Goal: Task Accomplishment & Management: Manage account settings

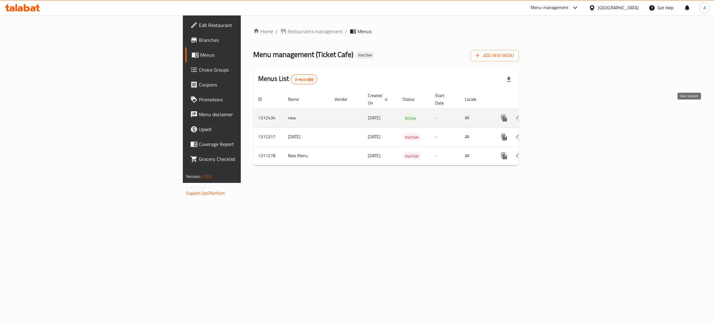
click at [556, 111] on link "enhanced table" at bounding box center [548, 118] width 15 height 15
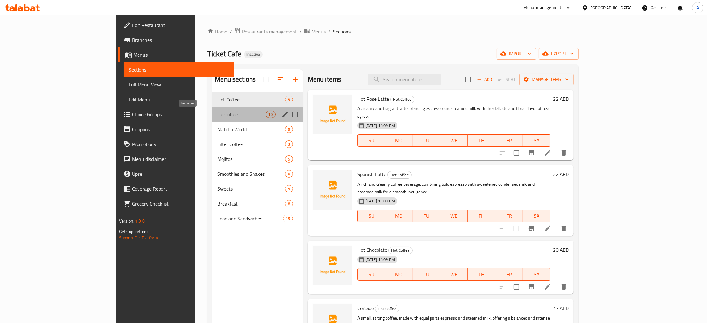
click at [233, 117] on span "Ice Coffee" at bounding box center [241, 114] width 48 height 7
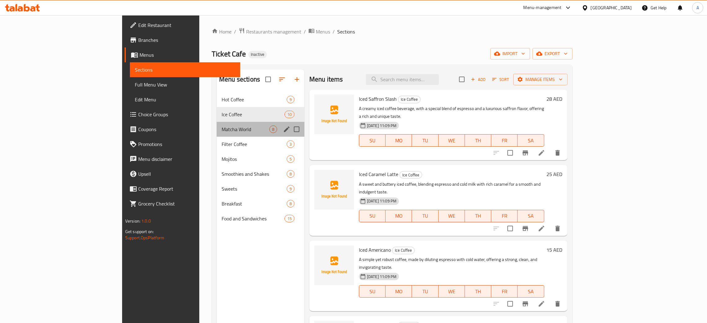
click at [217, 135] on div "Matcha World 8" at bounding box center [261, 129] width 88 height 15
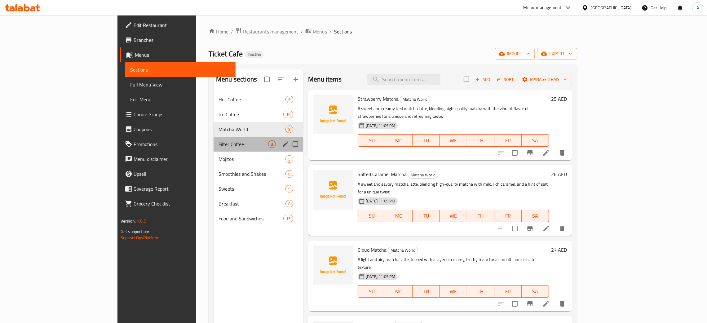
click at [215, 151] on div "Filter Coffee 3" at bounding box center [258, 144] width 90 height 15
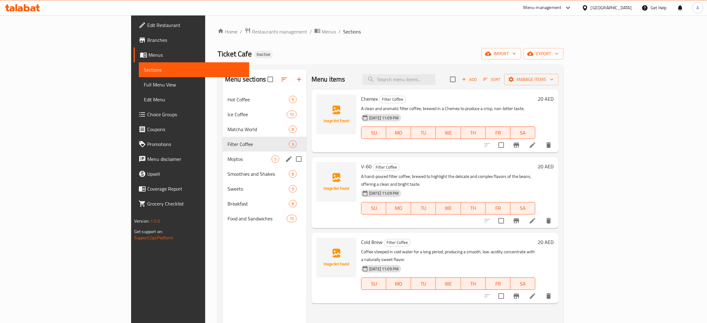
click at [222, 165] on div "Mojitos 5" at bounding box center [264, 159] width 84 height 15
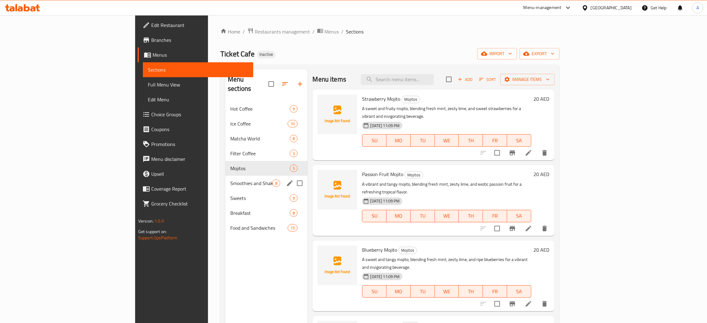
click at [225, 179] on div "Smoothies and Shakes 8" at bounding box center [266, 183] width 82 height 15
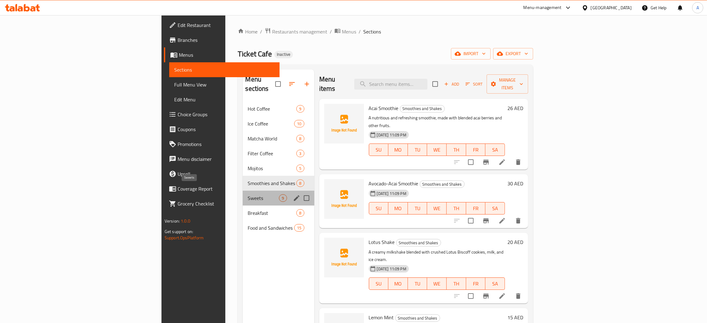
click at [248, 194] on span "Sweets" at bounding box center [263, 197] width 31 height 7
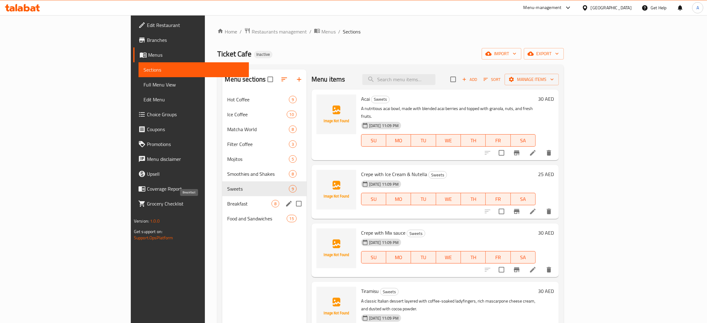
click at [227, 204] on span "Breakfast" at bounding box center [249, 203] width 44 height 7
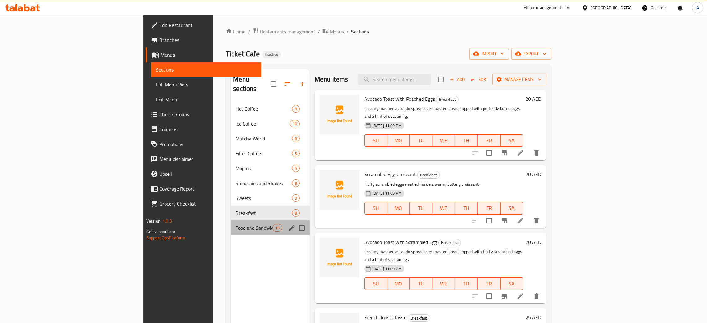
click at [231, 224] on div "Food and Sandwiches 15" at bounding box center [270, 227] width 79 height 15
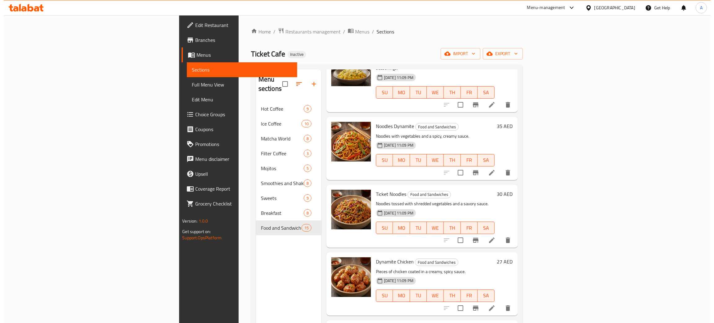
scroll to position [557, 0]
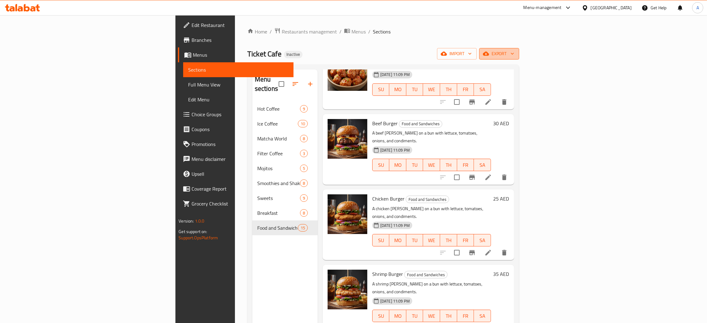
click at [519, 55] on button "export" at bounding box center [499, 53] width 40 height 11
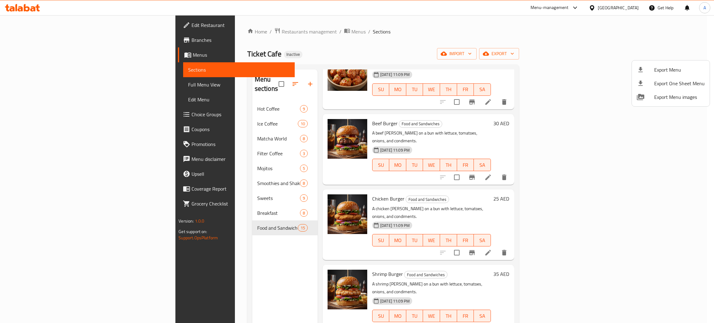
click at [643, 53] on div at bounding box center [357, 161] width 714 height 323
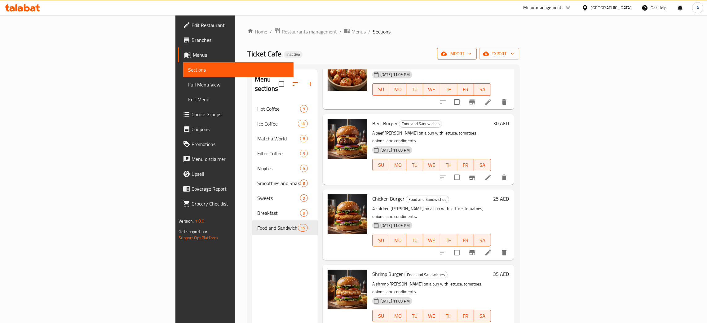
click at [473, 53] on icon "button" at bounding box center [470, 54] width 6 height 6
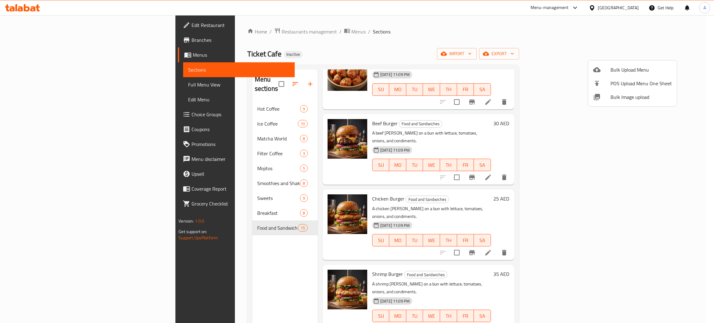
click at [634, 96] on span "Bulk Image upload" at bounding box center [640, 96] width 61 height 7
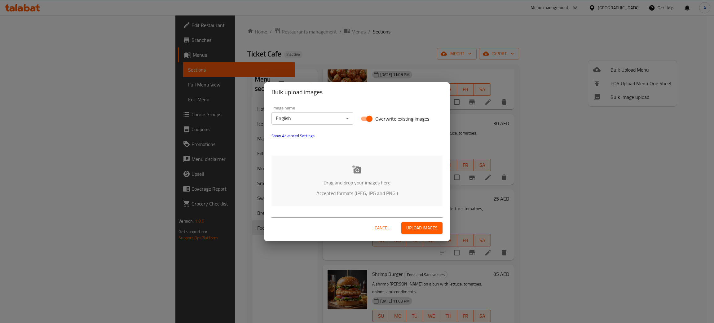
click at [362, 170] on div "Drag and drop your images here Accepted formats (JPEG, JPG and PNG )" at bounding box center [356, 181] width 171 height 51
click at [352, 167] on icon at bounding box center [356, 169] width 9 height 9
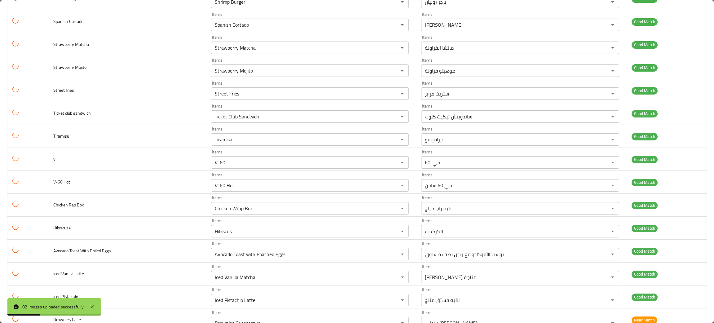
scroll to position [1441, 0]
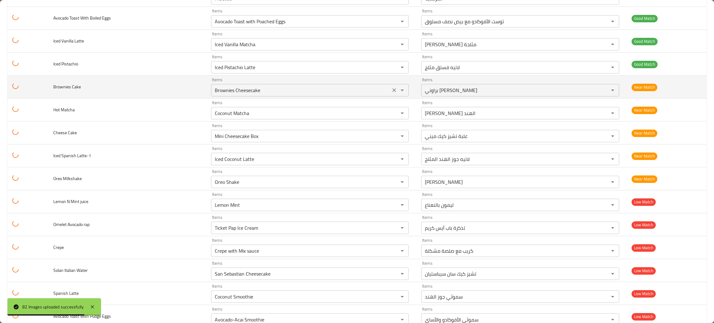
click at [393, 92] on icon "Clear" at bounding box center [395, 90] width 4 height 4
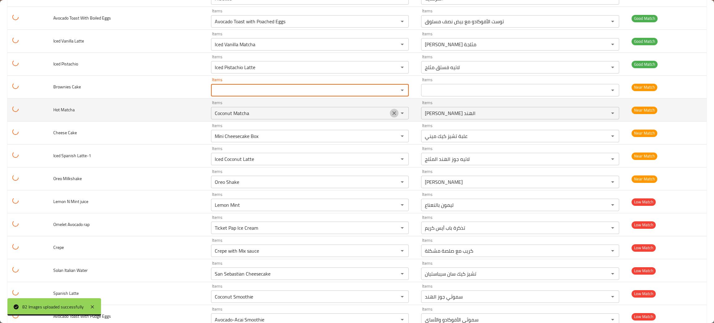
click at [391, 116] on icon "Clear" at bounding box center [394, 113] width 6 height 6
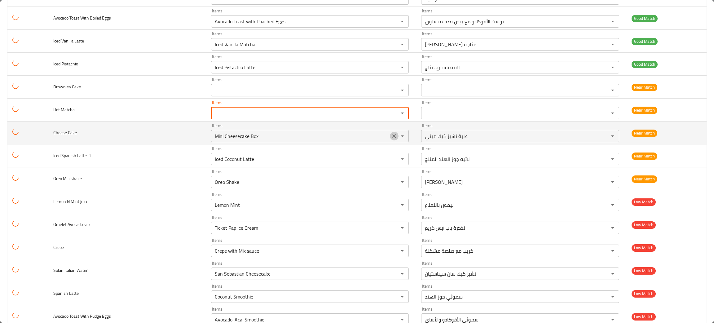
click at [391, 139] on icon "Clear" at bounding box center [394, 136] width 6 height 6
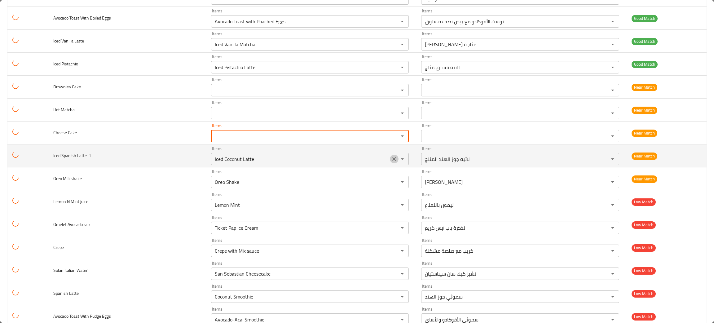
click at [391, 162] on icon "Clear" at bounding box center [394, 159] width 6 height 6
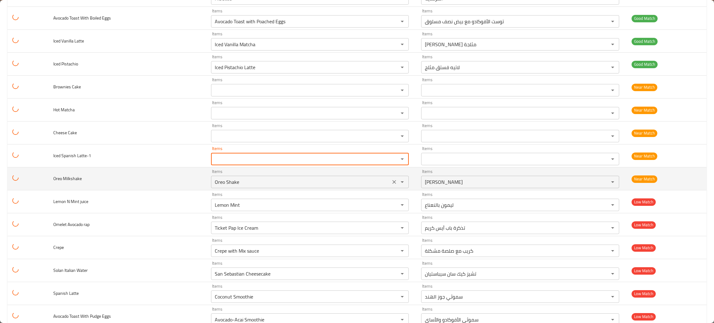
click at [391, 185] on icon "Clear" at bounding box center [394, 182] width 6 height 6
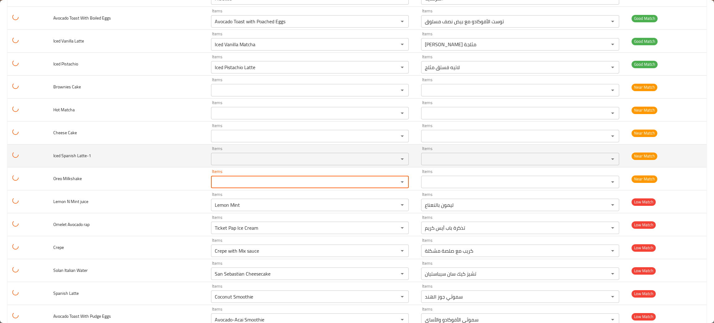
scroll to position [1534, 0]
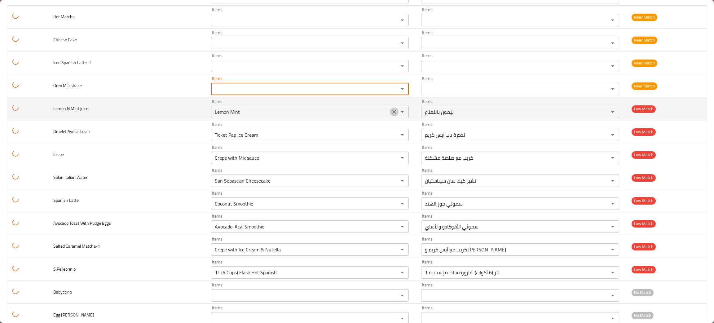
click at [393, 114] on icon "Clear" at bounding box center [395, 112] width 4 height 4
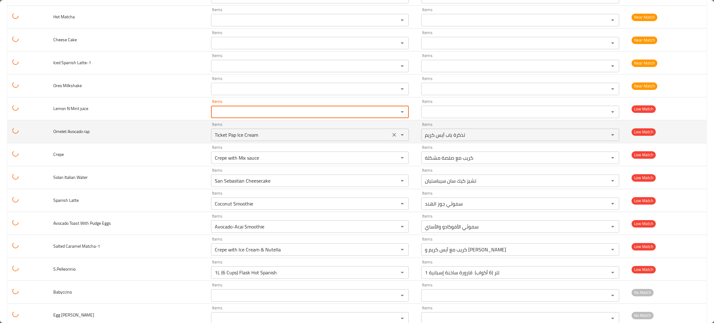
click at [391, 138] on icon "Clear" at bounding box center [394, 135] width 6 height 6
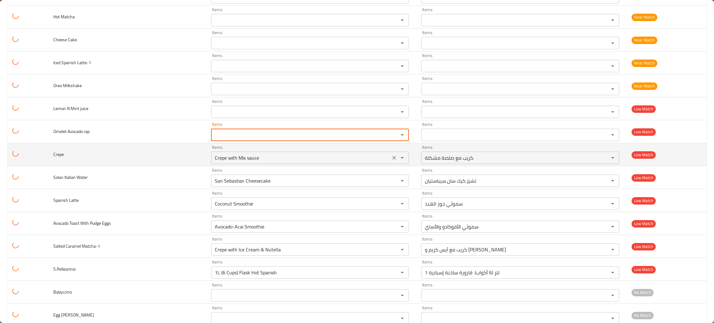
click at [393, 160] on icon "Clear" at bounding box center [395, 158] width 4 height 4
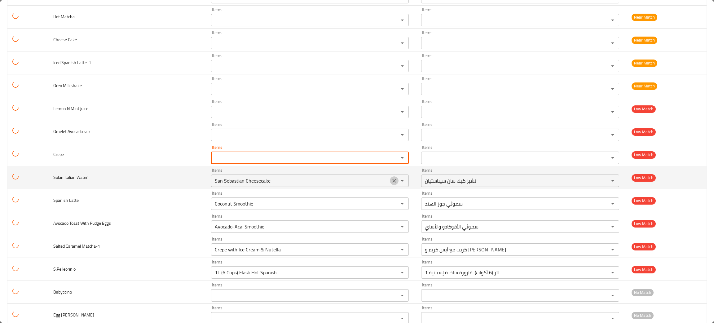
click at [393, 182] on icon "Clear" at bounding box center [395, 181] width 4 height 4
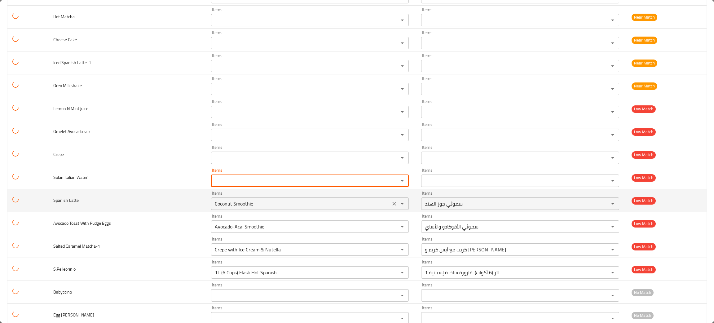
click at [391, 205] on icon "Clear" at bounding box center [394, 203] width 6 height 6
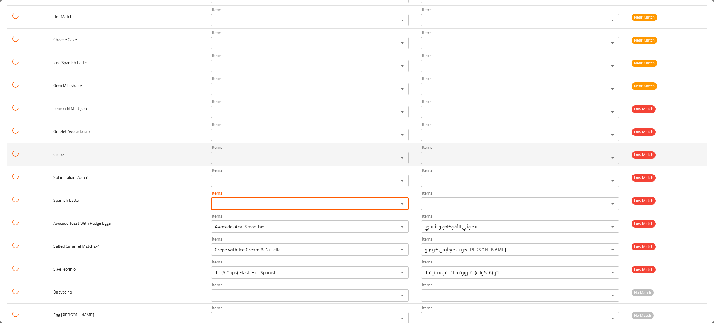
scroll to position [1580, 0]
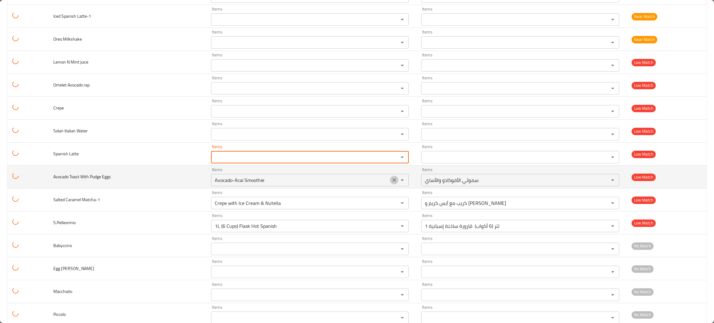
click at [391, 183] on icon "Clear" at bounding box center [394, 180] width 6 height 6
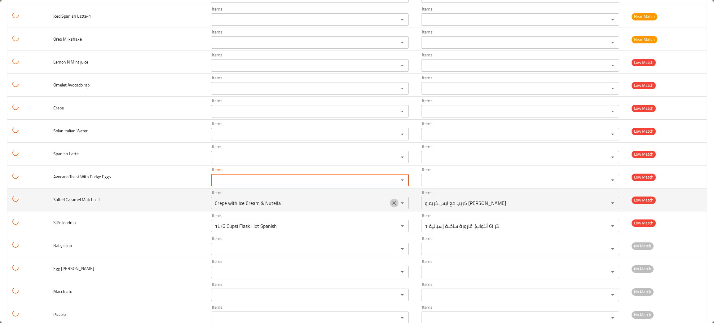
click at [391, 205] on icon "Clear" at bounding box center [394, 203] width 6 height 6
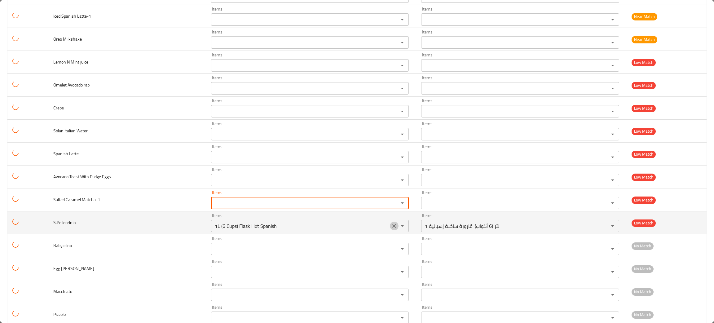
click at [391, 229] on icon "Clear" at bounding box center [394, 226] width 6 height 6
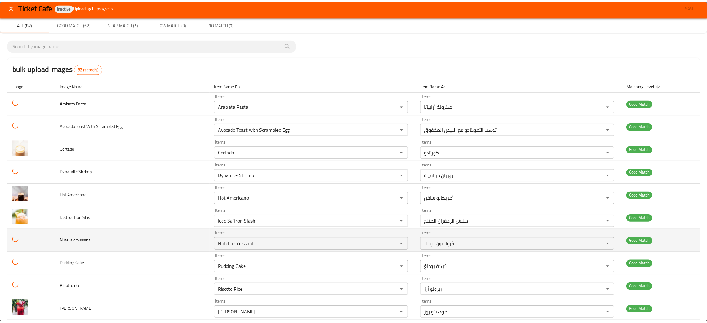
scroll to position [0, 0]
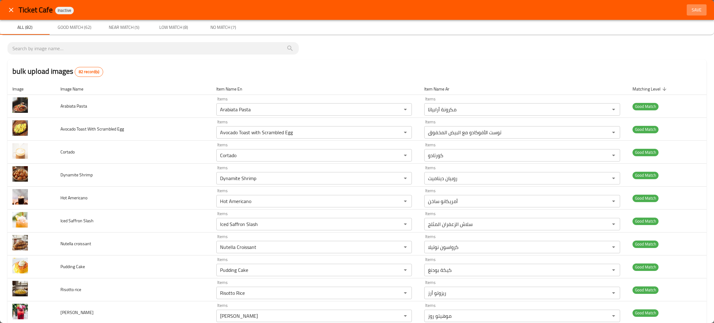
click at [689, 7] on span "Save" at bounding box center [696, 10] width 15 height 8
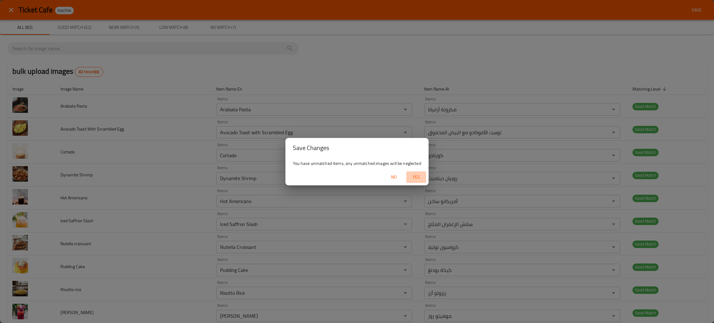
click at [416, 178] on span "Yes" at bounding box center [416, 177] width 15 height 8
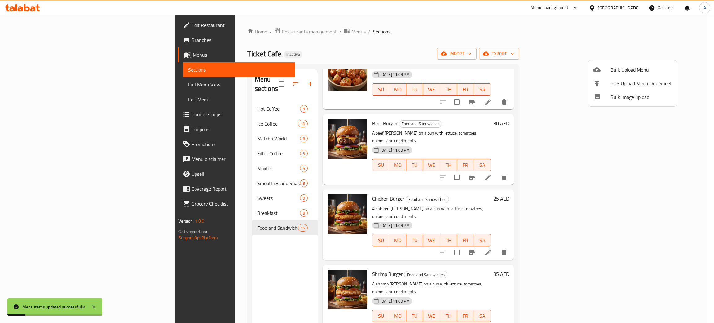
click at [226, 97] on div at bounding box center [357, 161] width 714 height 323
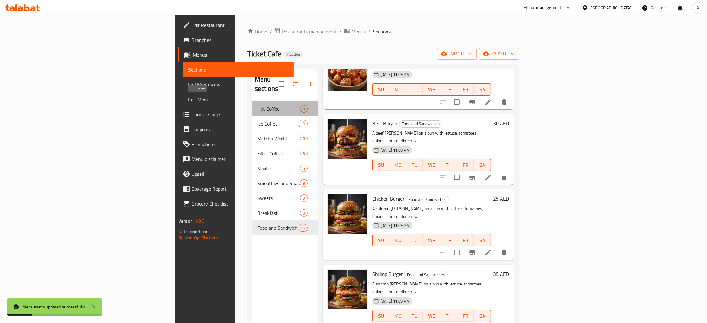
click at [257, 105] on span "Hot Coffee" at bounding box center [278, 108] width 43 height 7
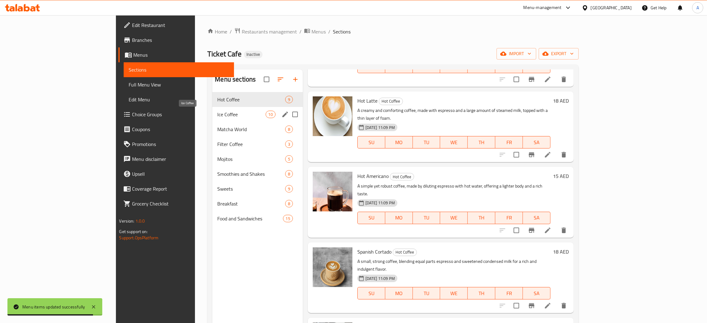
click at [217, 118] on span "Ice Coffee" at bounding box center [241, 114] width 48 height 7
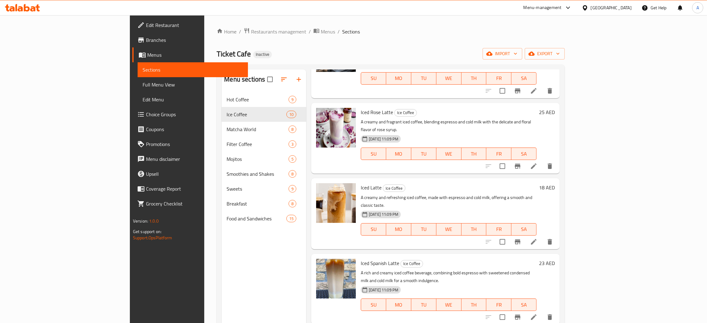
scroll to position [350, 0]
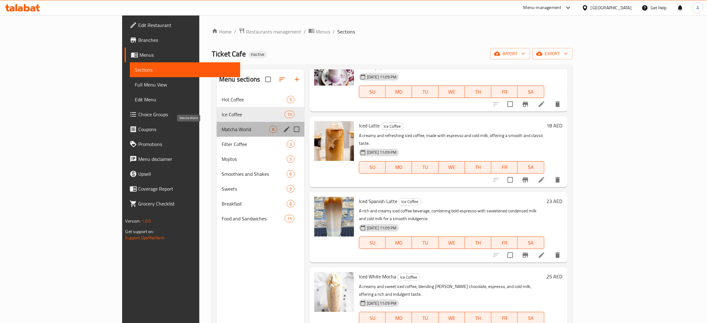
click at [222, 130] on span "Matcha World" at bounding box center [246, 128] width 48 height 7
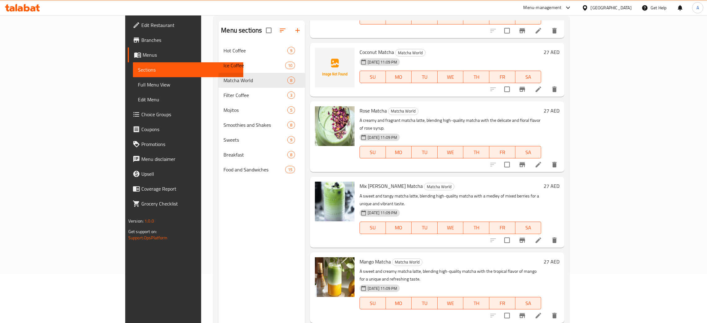
scroll to position [87, 0]
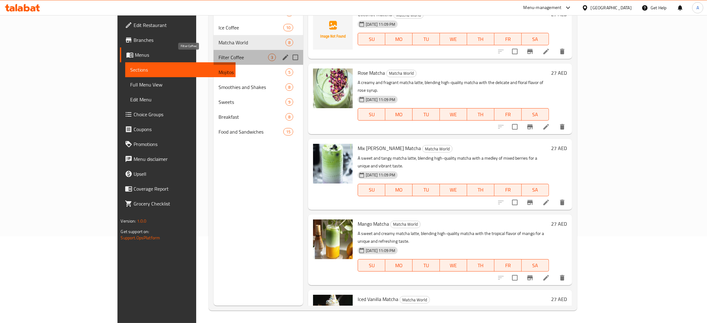
click at [218, 57] on span "Filter Coffee" at bounding box center [243, 57] width 50 height 7
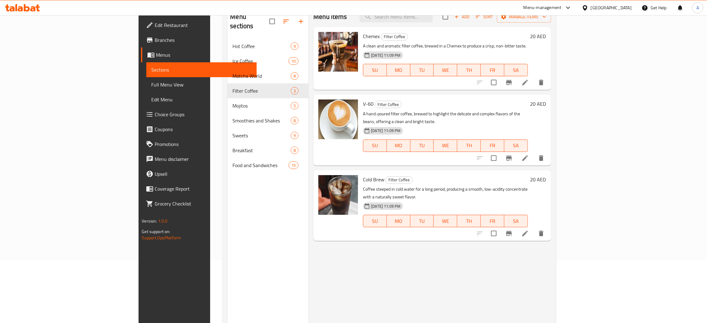
scroll to position [41, 0]
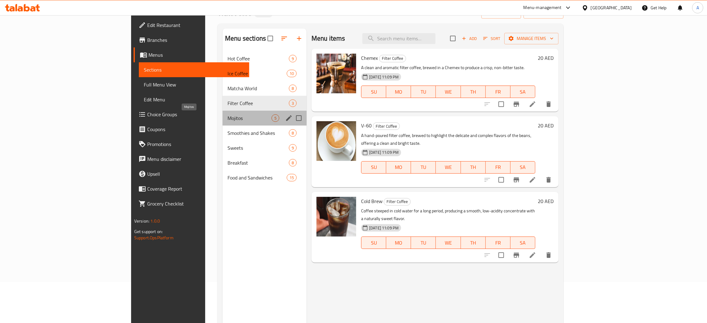
click at [227, 119] on span "Mojitos" at bounding box center [249, 117] width 44 height 7
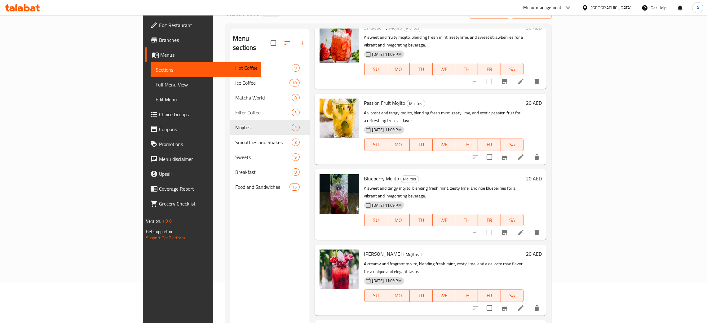
scroll to position [87, 0]
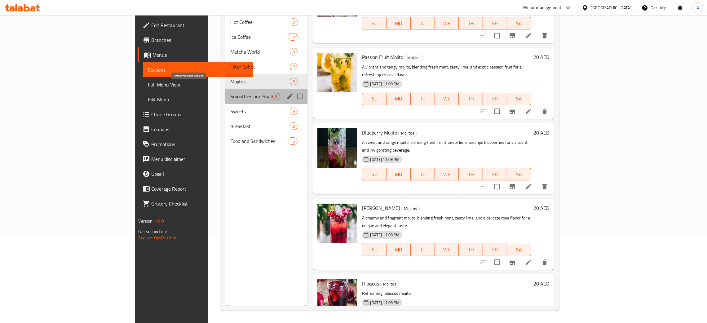
click at [230, 93] on span "Smoothies and Shakes" at bounding box center [251, 96] width 42 height 7
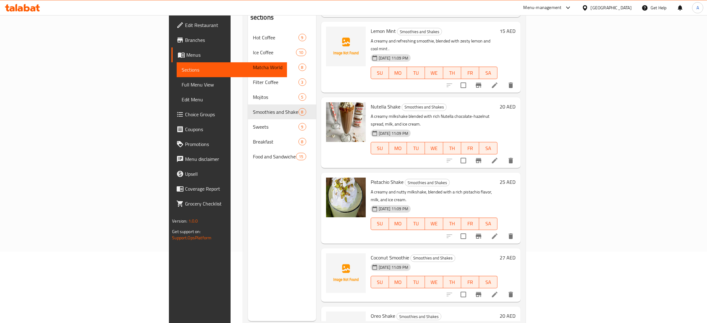
scroll to position [87, 0]
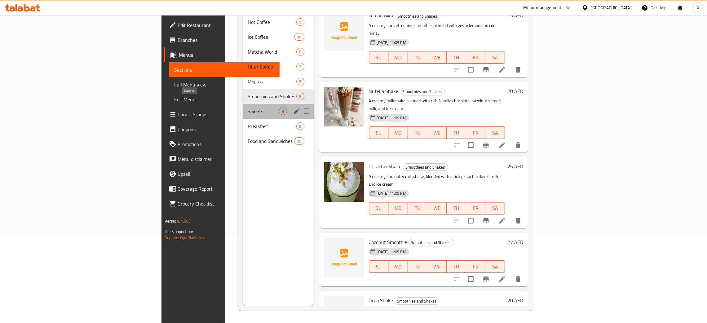
click at [248, 108] on span "Sweets" at bounding box center [263, 111] width 31 height 7
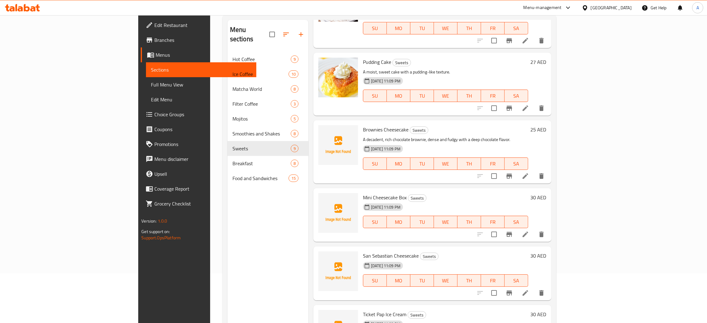
scroll to position [87, 0]
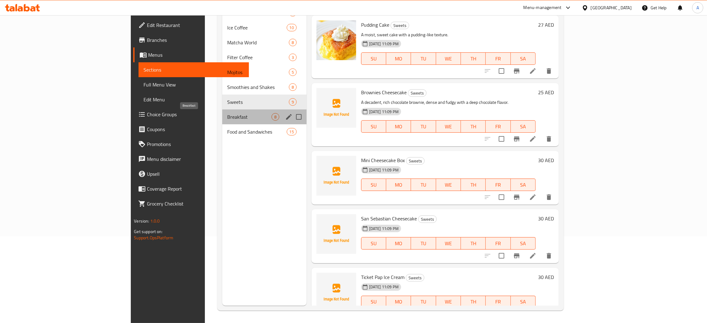
drag, startPoint x: 176, startPoint y: 116, endPoint x: 179, endPoint y: 118, distance: 3.2
click at [227, 116] on span "Breakfast" at bounding box center [249, 116] width 44 height 7
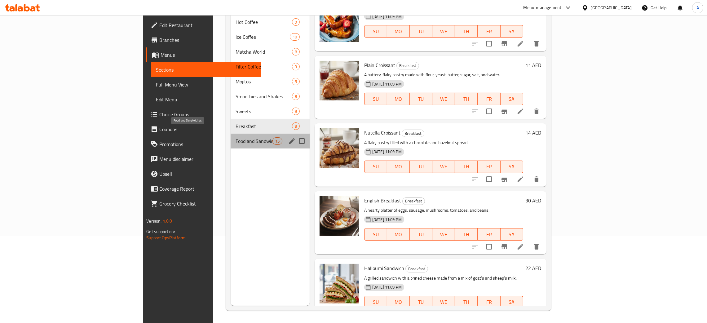
click at [235, 137] on span "Food and Sandwiches" at bounding box center [253, 140] width 37 height 7
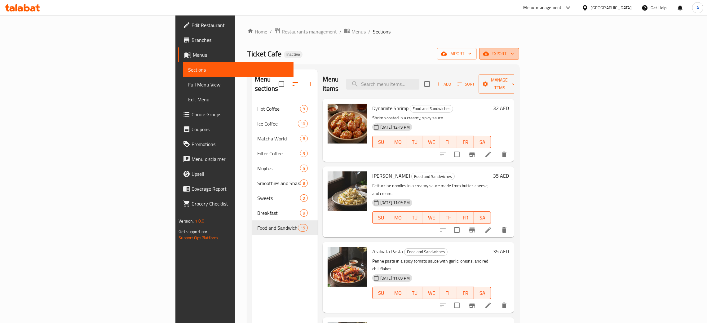
click at [515, 53] on icon "button" at bounding box center [512, 54] width 6 height 6
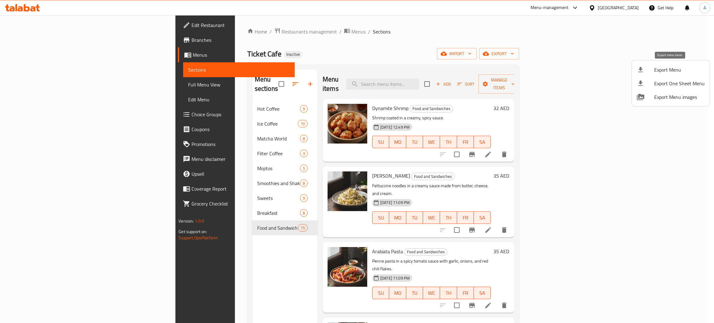
click at [672, 72] on span "Export Menu" at bounding box center [679, 69] width 51 height 7
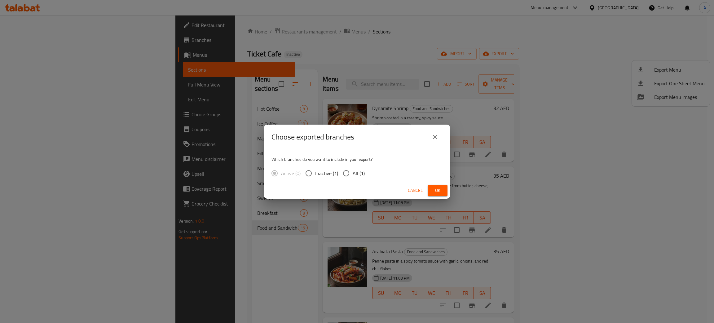
click at [439, 190] on span "Ok" at bounding box center [438, 191] width 10 height 8
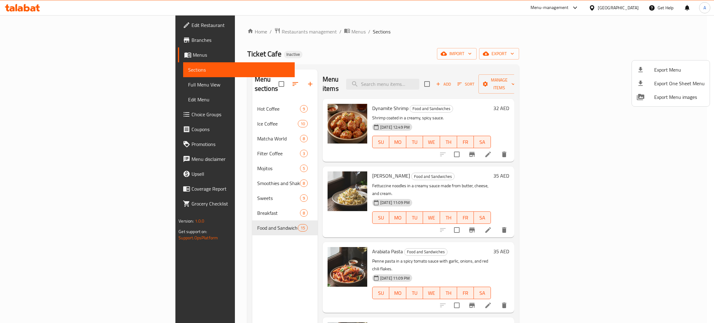
drag, startPoint x: 460, startPoint y: 40, endPoint x: 406, endPoint y: 3, distance: 65.0
click at [459, 40] on div at bounding box center [357, 161] width 714 height 323
